Goal: Transaction & Acquisition: Purchase product/service

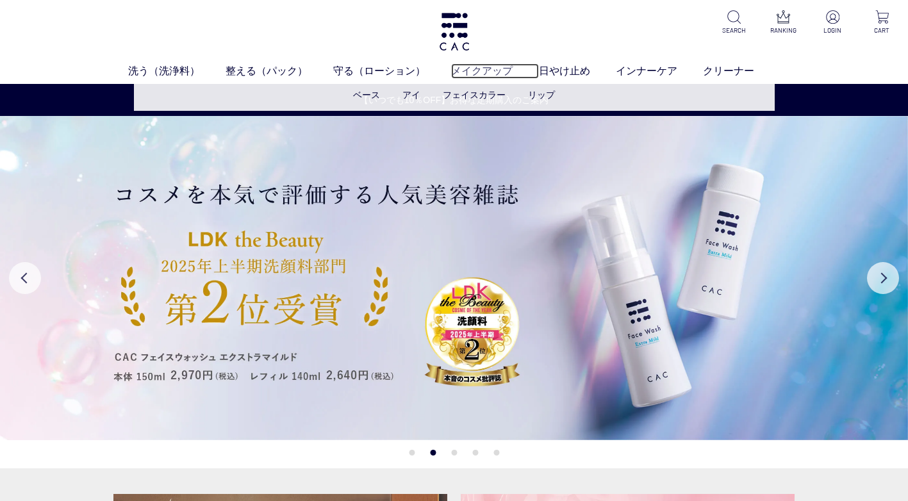
click at [486, 67] on link "メイクアップ" at bounding box center [494, 70] width 87 height 15
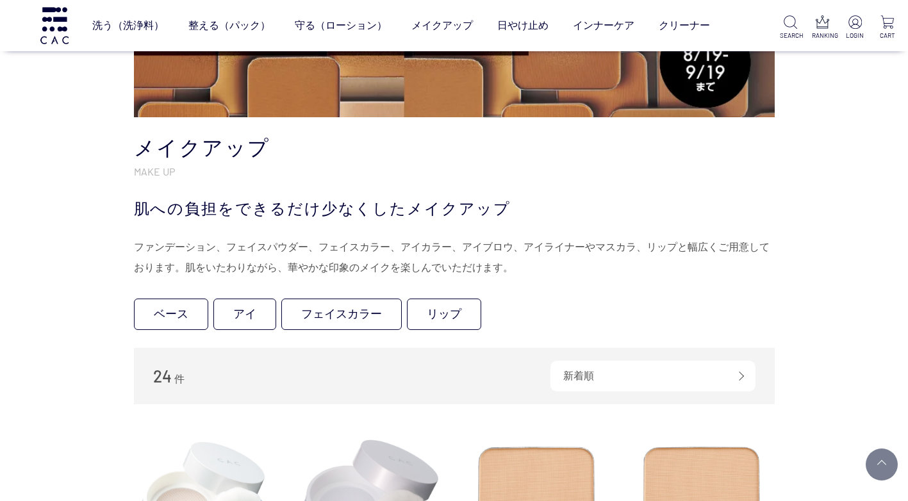
scroll to position [192, 0]
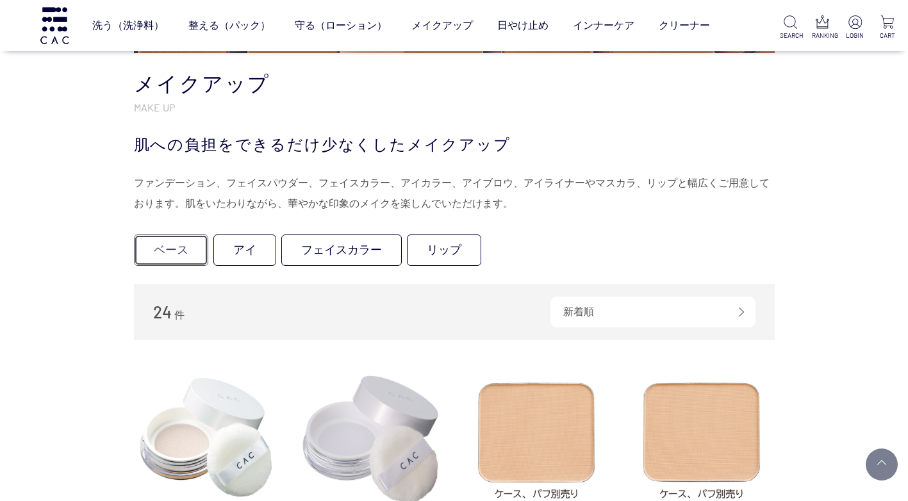
click at [183, 253] on link "ベース" at bounding box center [171, 249] width 74 height 31
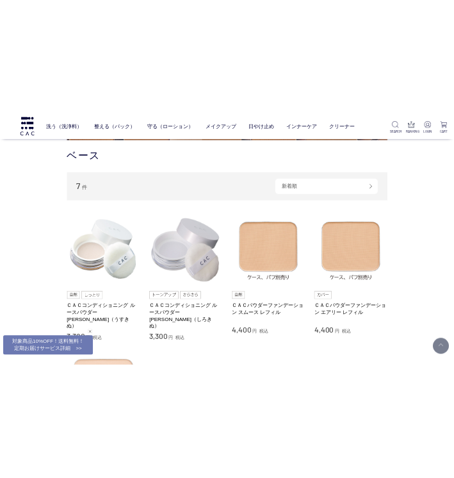
scroll to position [256, 0]
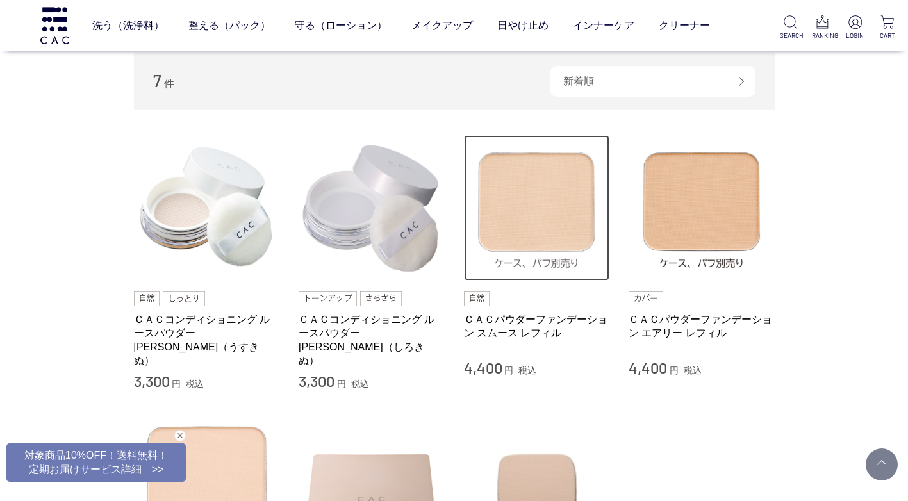
click at [513, 234] on img at bounding box center [537, 208] width 146 height 146
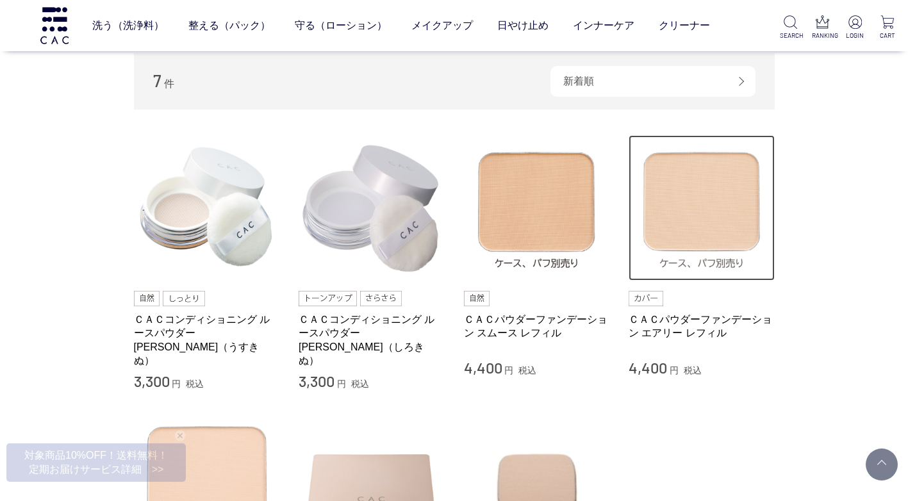
click at [675, 220] on img at bounding box center [701, 208] width 146 height 146
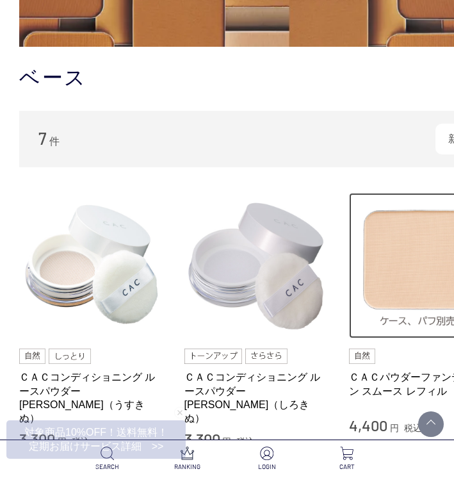
click at [407, 270] on img at bounding box center [422, 266] width 146 height 146
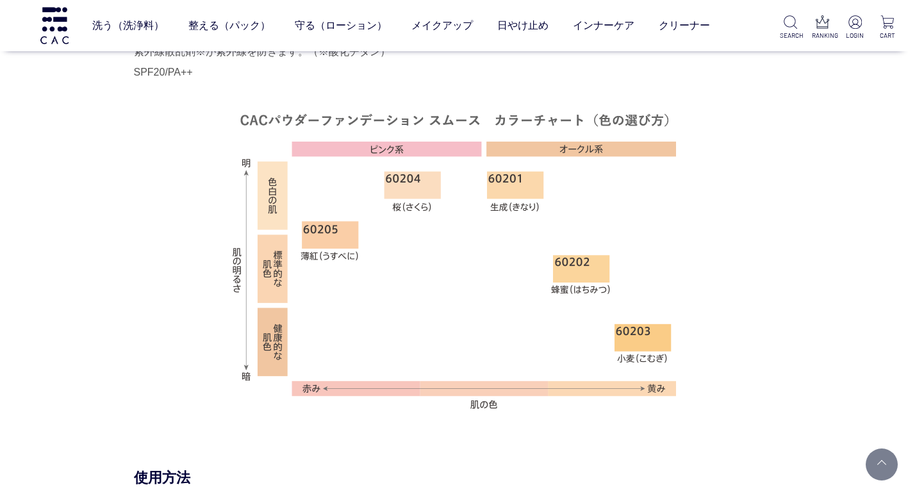
scroll to position [1153, 0]
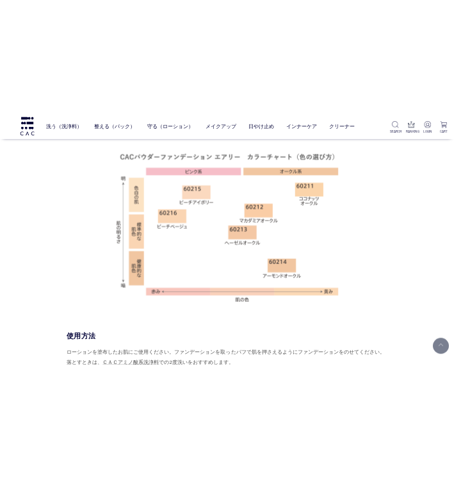
scroll to position [1089, 0]
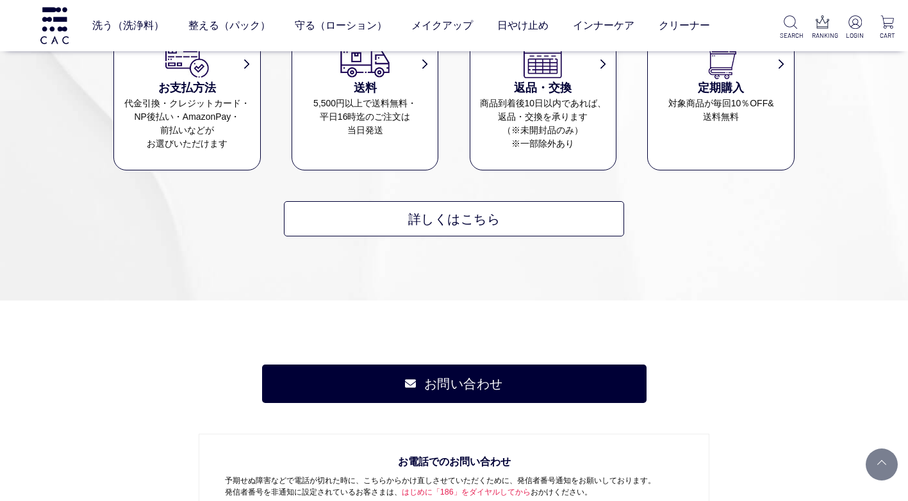
scroll to position [4035, 0]
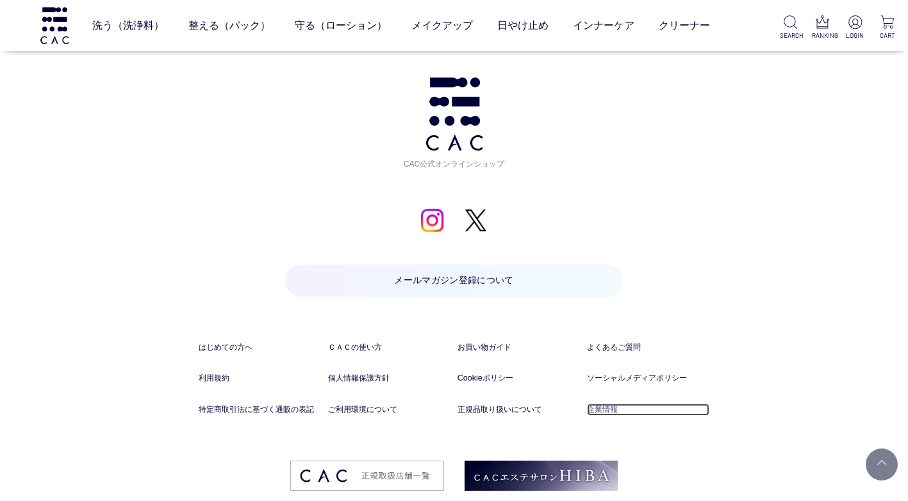
click at [453, 413] on link "企業情報" at bounding box center [648, 409] width 122 height 12
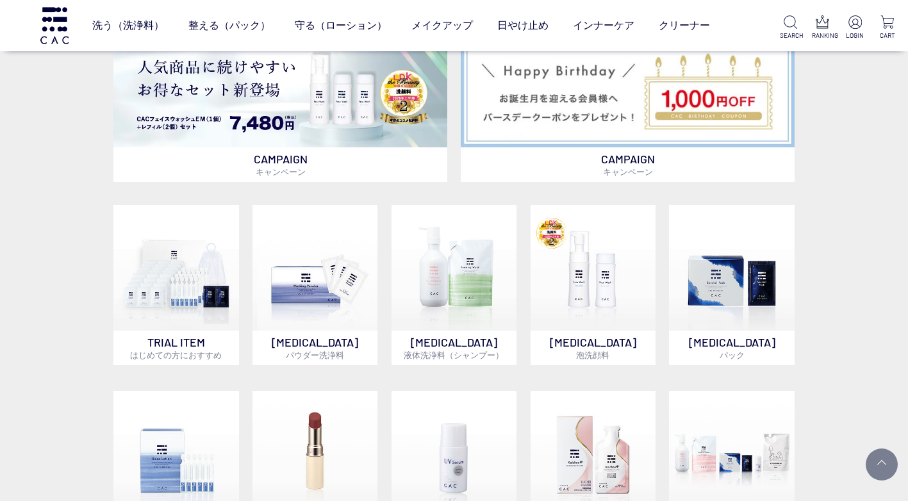
scroll to position [722, 0]
click at [453, 420] on img at bounding box center [454, 454] width 126 height 126
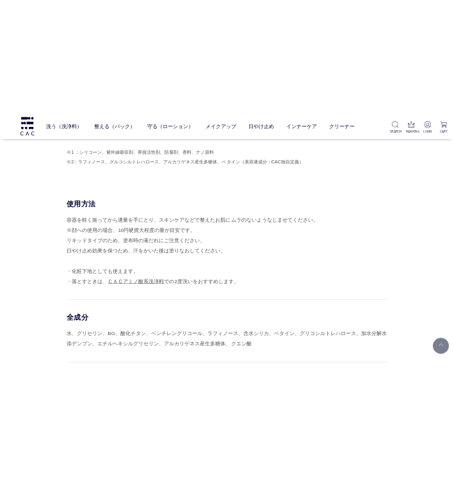
scroll to position [961, 0]
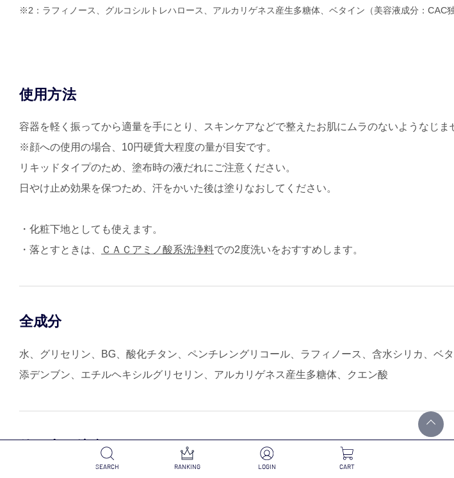
click at [241, 97] on div "使用方法" at bounding box center [339, 94] width 640 height 19
drag, startPoint x: 439, startPoint y: 0, endPoint x: 164, endPoint y: 77, distance: 285.9
